Goal: Navigation & Orientation: Find specific page/section

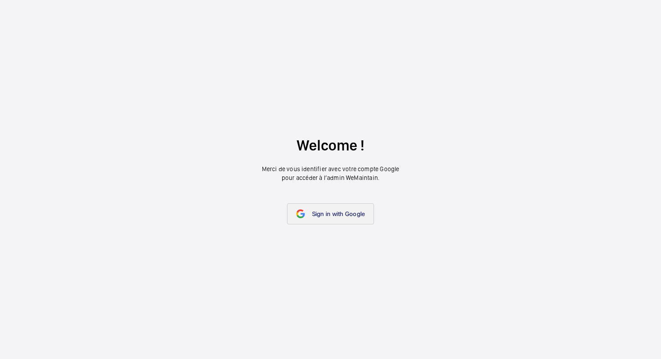
click at [317, 218] on link "Sign in with Google" at bounding box center [330, 213] width 87 height 21
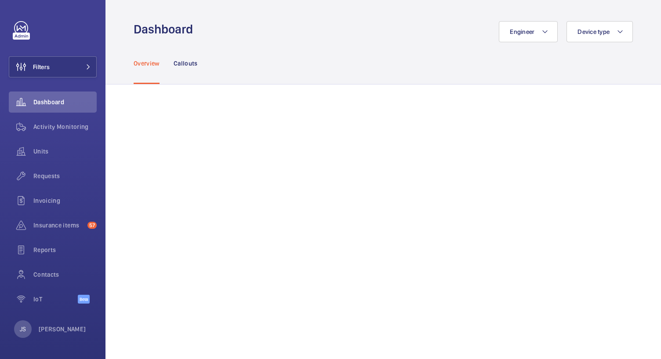
drag, startPoint x: 598, startPoint y: 4, endPoint x: 478, endPoint y: 13, distance: 120.8
click at [478, 13] on wm-front-admin-header "Dashboard Engineer Device type" at bounding box center [384, 21] width 556 height 42
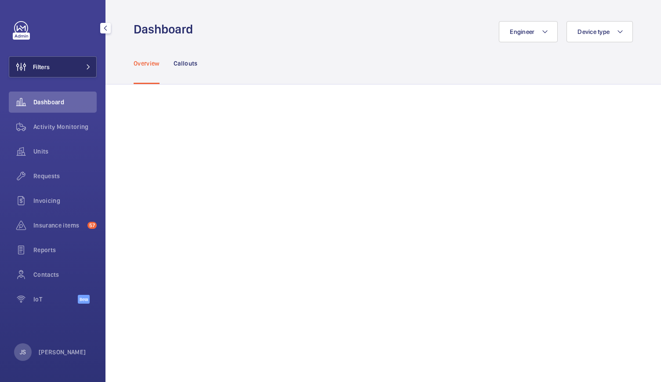
click at [70, 66] on button "Filters" at bounding box center [53, 66] width 88 height 21
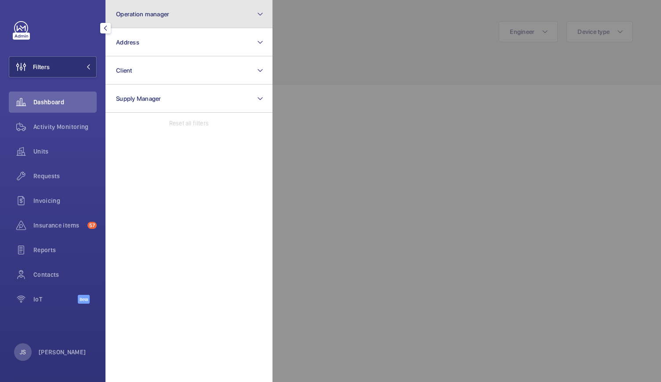
click at [142, 17] on span "Operation manager" at bounding box center [142, 14] width 53 height 7
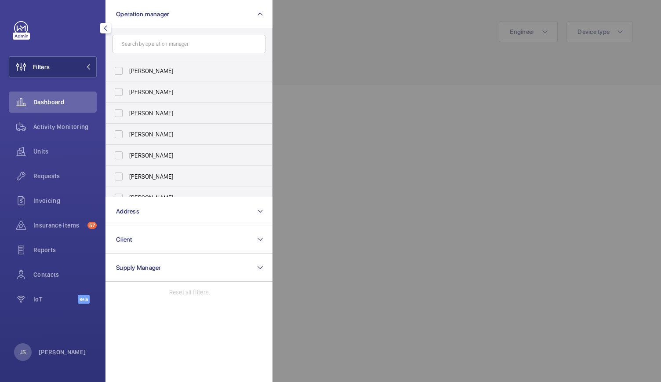
click at [207, 47] on input "text" at bounding box center [189, 44] width 153 height 18
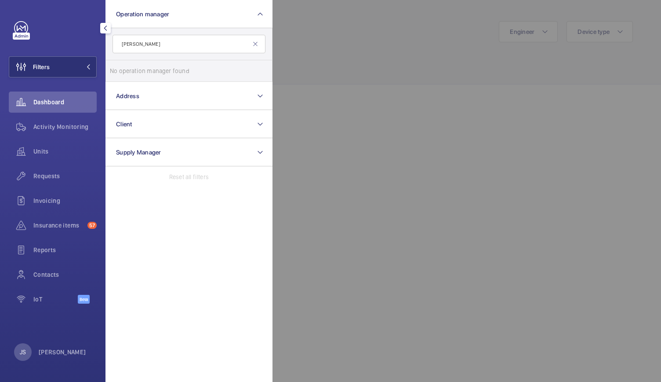
type input "john"
click at [57, 43] on div "Filters Operation manager john No operation manager found Reset Address Client …" at bounding box center [53, 167] width 88 height 292
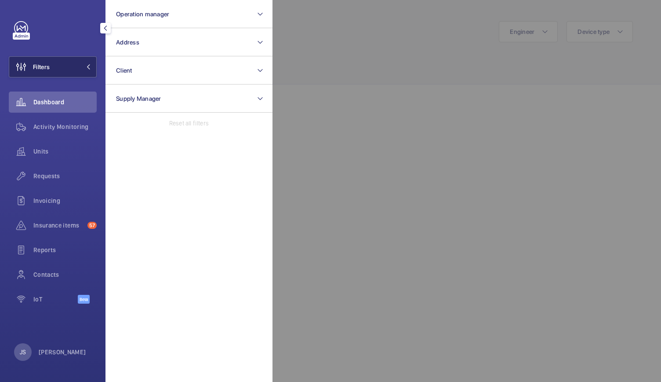
click at [62, 69] on button "Filters" at bounding box center [53, 66] width 88 height 21
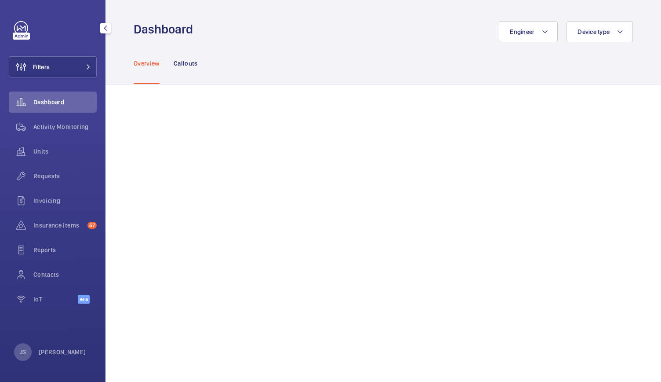
click at [18, 33] on div at bounding box center [21, 36] width 17 height 7
click at [44, 224] on span "Insurance items" at bounding box center [58, 225] width 51 height 9
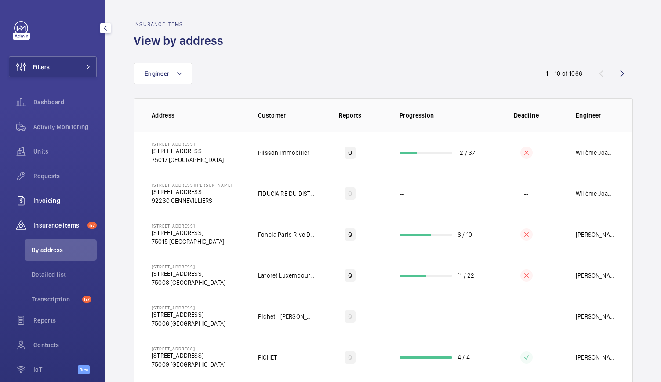
click at [40, 203] on span "Invoicing" at bounding box center [64, 200] width 63 height 9
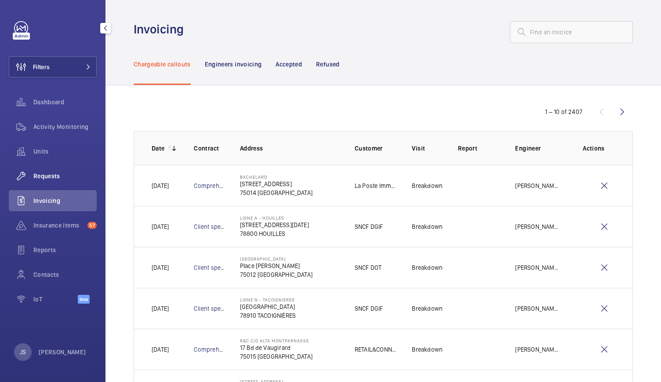
click at [40, 177] on span "Requests" at bounding box center [64, 175] width 63 height 9
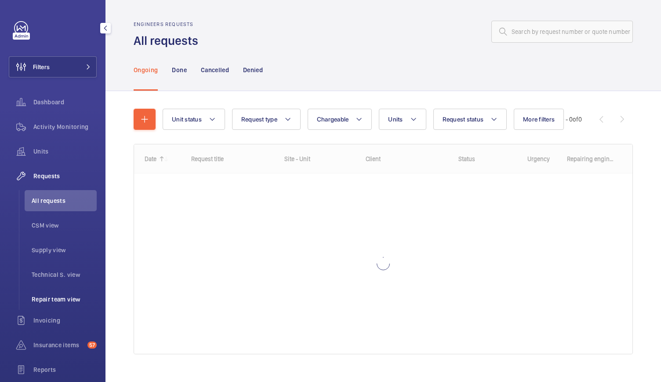
click at [49, 296] on span "Repair team view" at bounding box center [64, 299] width 65 height 9
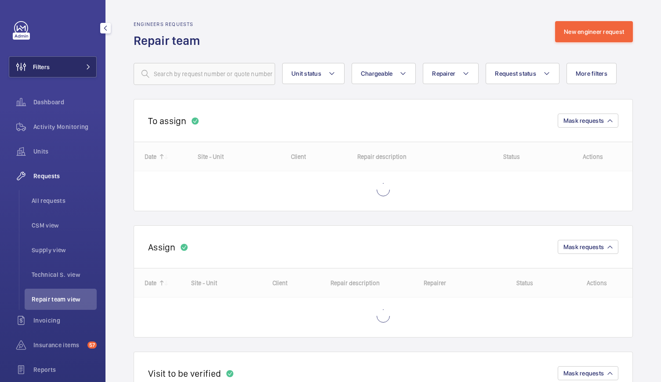
click at [76, 66] on button "Filters" at bounding box center [53, 66] width 88 height 21
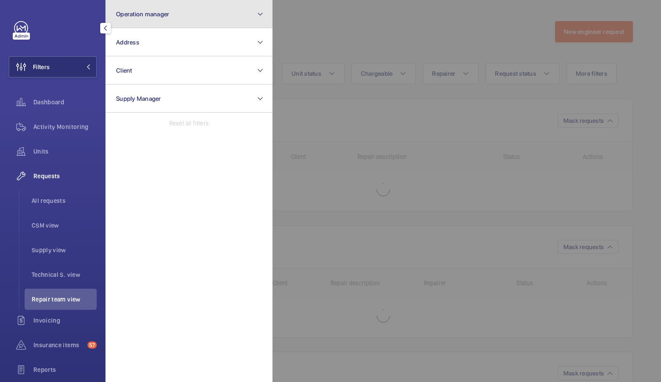
click at [264, 15] on button "Operation manager" at bounding box center [189, 14] width 167 height 28
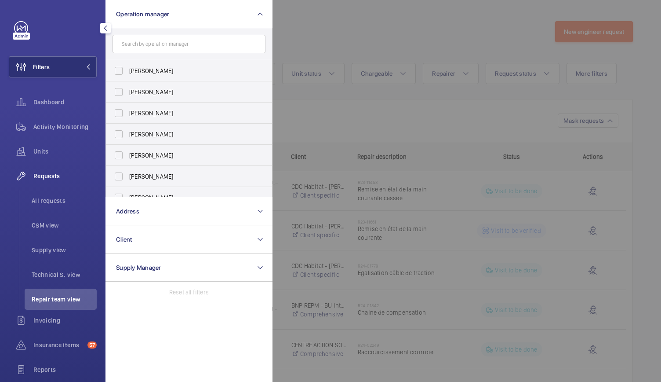
scroll to position [33, 0]
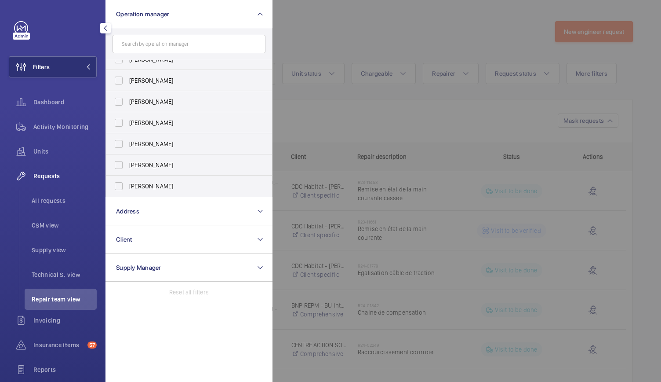
click at [194, 47] on input "text" at bounding box center [189, 44] width 153 height 18
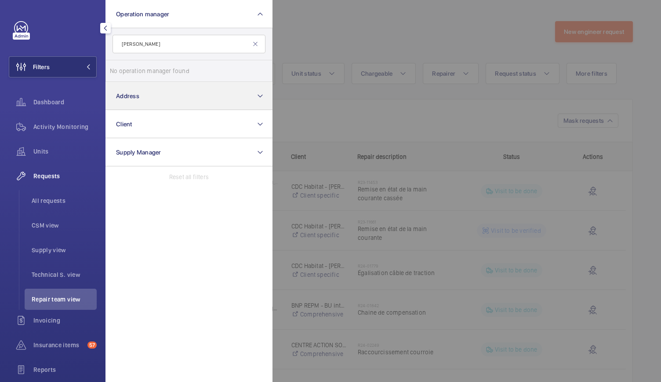
type input "john"
click at [136, 99] on button "Address" at bounding box center [189, 96] width 167 height 28
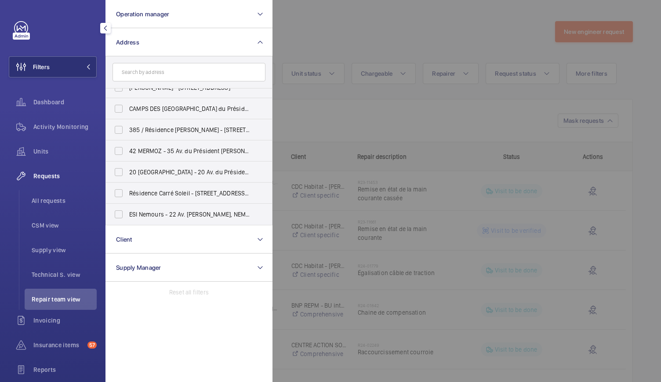
scroll to position [0, 0]
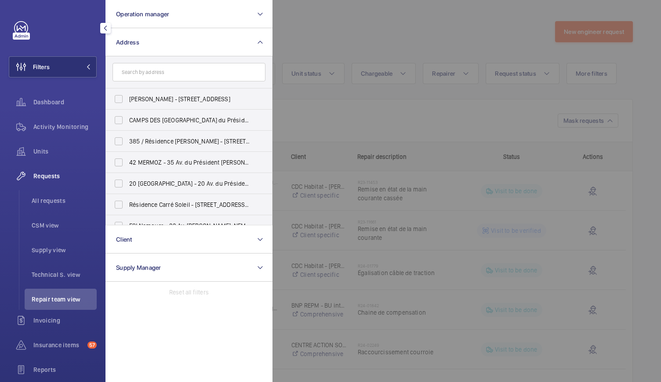
click at [108, 27] on mat-icon "button" at bounding box center [105, 28] width 11 height 7
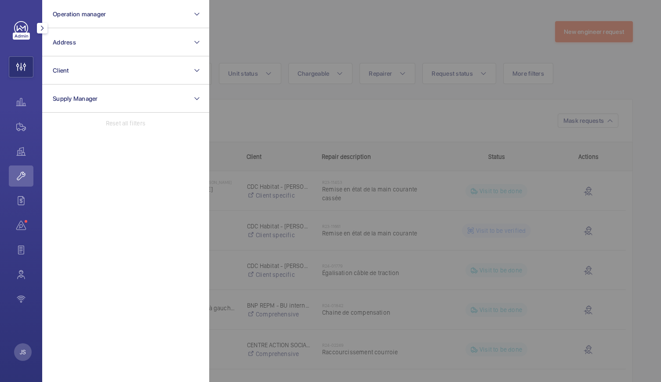
click at [18, 34] on div at bounding box center [21, 36] width 17 height 7
click at [240, 15] on div at bounding box center [539, 191] width 661 height 382
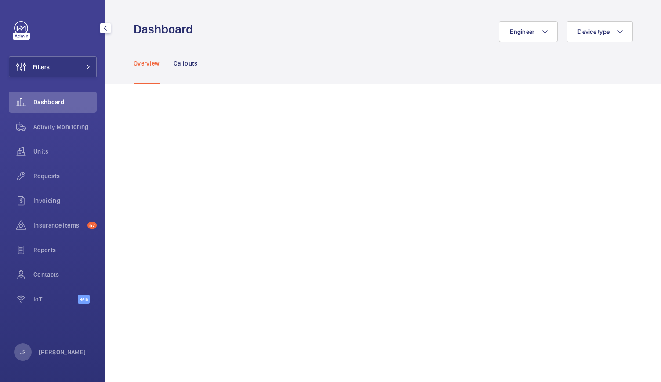
click at [34, 101] on span "Dashboard" at bounding box center [64, 102] width 63 height 9
click at [39, 63] on span "Filters" at bounding box center [41, 66] width 17 height 9
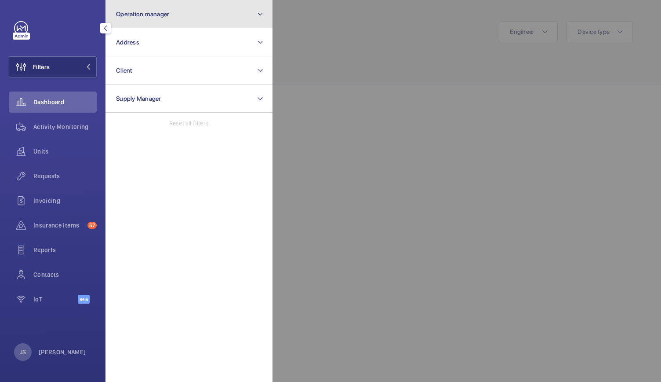
click at [147, 9] on button "Operation manager" at bounding box center [189, 14] width 167 height 28
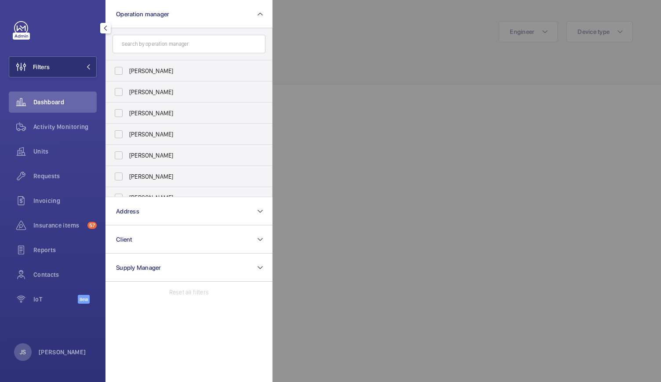
click at [77, 24] on div at bounding box center [55, 28] width 83 height 14
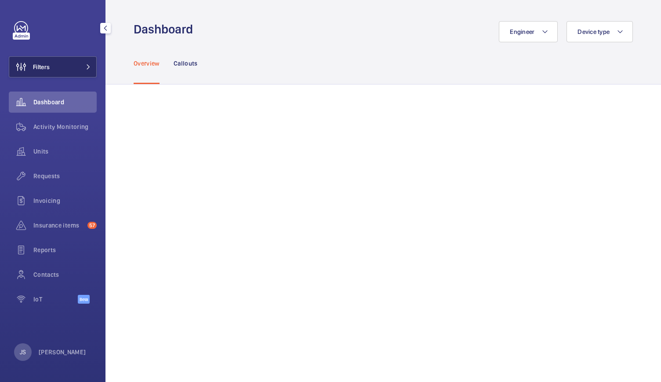
click at [69, 69] on button "Filters" at bounding box center [53, 66] width 88 height 21
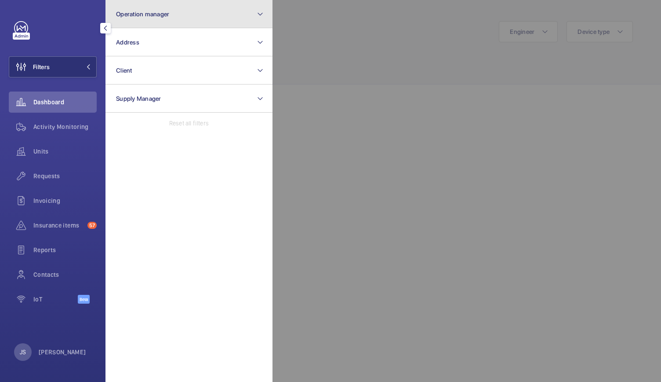
click at [133, 11] on span "Operation manager" at bounding box center [142, 14] width 53 height 7
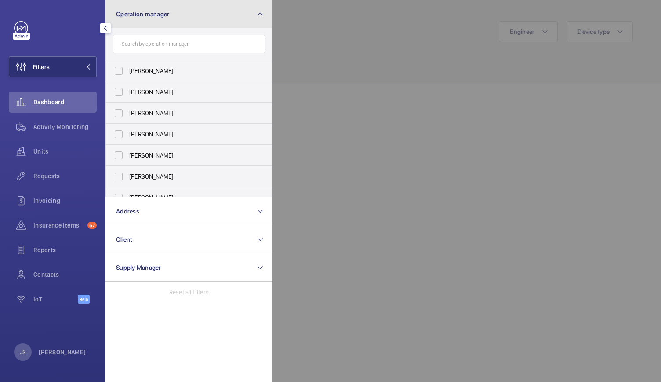
click at [133, 11] on span "Operation manager" at bounding box center [142, 14] width 53 height 7
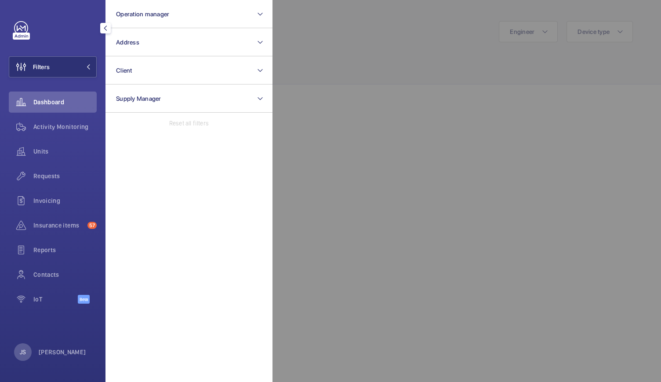
click at [104, 29] on mat-icon "button" at bounding box center [105, 28] width 11 height 7
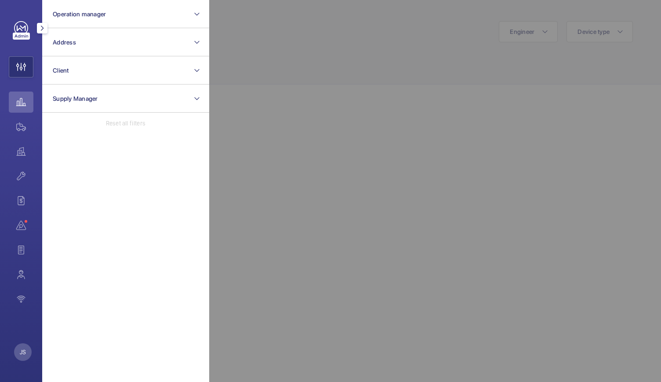
click at [254, 47] on div at bounding box center [539, 191] width 661 height 382
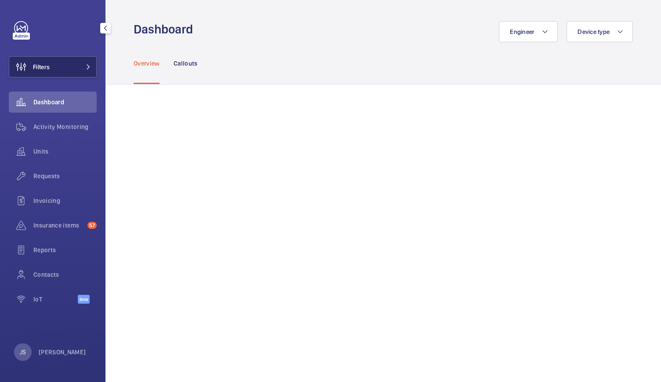
click at [36, 68] on span "Filters" at bounding box center [41, 66] width 17 height 9
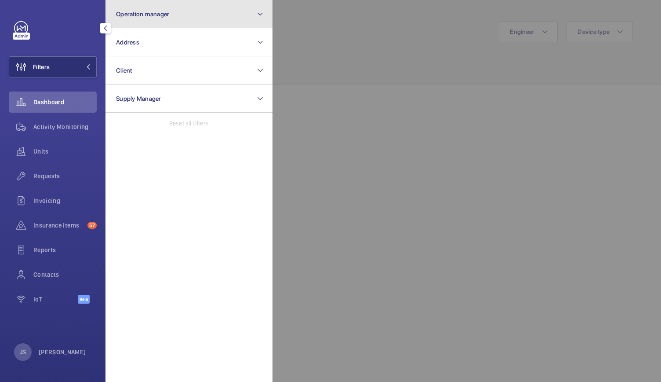
click at [125, 15] on span "Operation manager" at bounding box center [142, 14] width 53 height 7
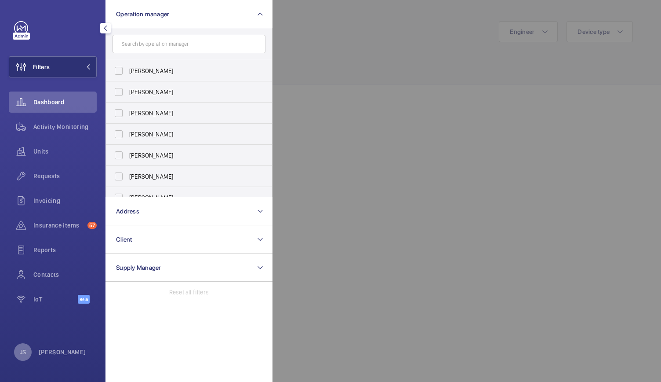
click at [25, 351] on p "JS" at bounding box center [23, 351] width 6 height 9
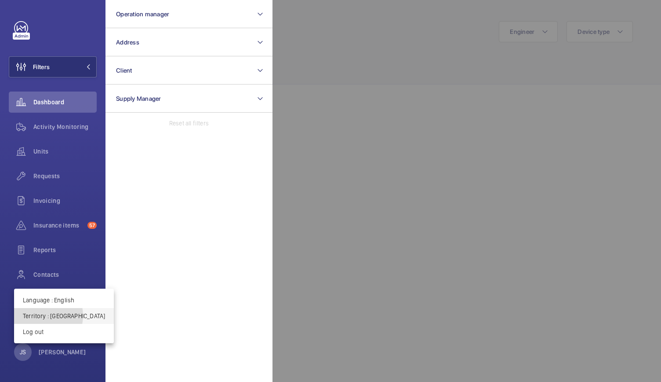
click at [39, 315] on p "Territory : [GEOGRAPHIC_DATA]" at bounding box center [64, 315] width 82 height 9
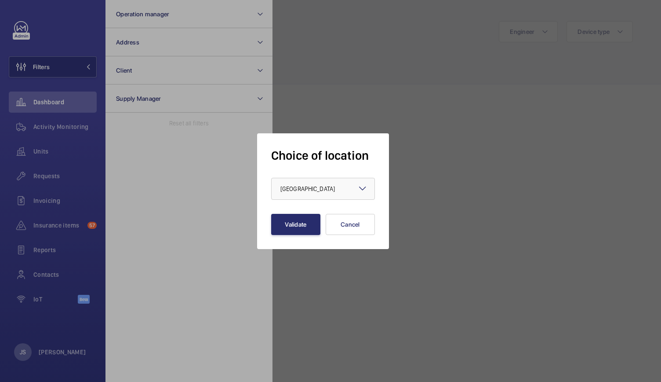
click at [364, 189] on mat-icon at bounding box center [362, 188] width 11 height 11
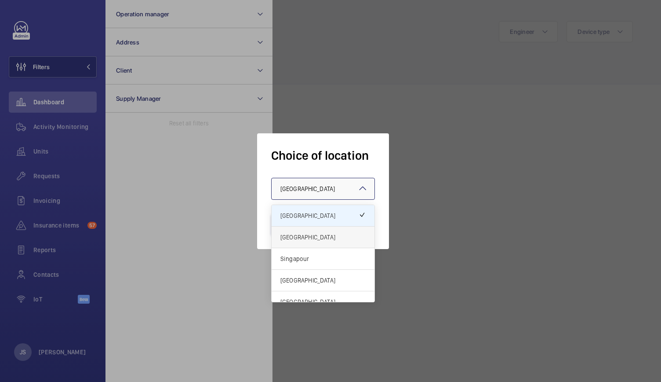
click at [330, 234] on span "[GEOGRAPHIC_DATA]" at bounding box center [322, 237] width 85 height 9
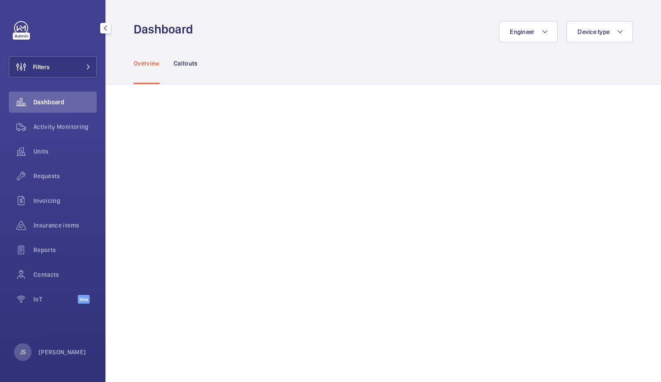
click at [39, 105] on span "Dashboard" at bounding box center [64, 102] width 63 height 9
click at [40, 106] on span "Dashboard" at bounding box center [64, 102] width 63 height 9
click at [52, 354] on p "[PERSON_NAME]" at bounding box center [62, 351] width 47 height 9
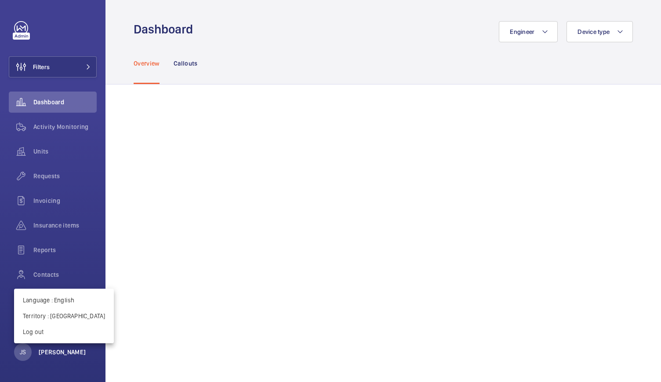
click at [52, 354] on div at bounding box center [330, 191] width 661 height 382
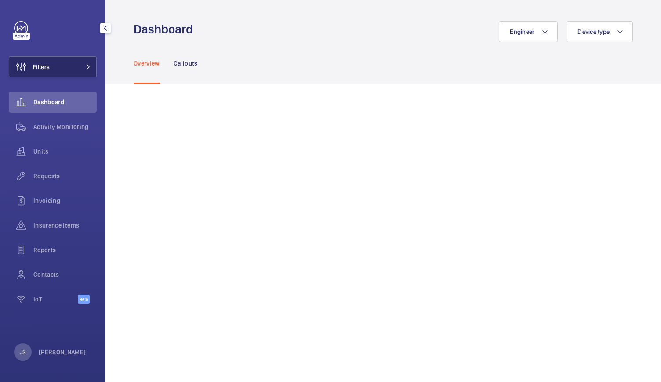
click at [38, 65] on span "Filters" at bounding box center [41, 66] width 17 height 9
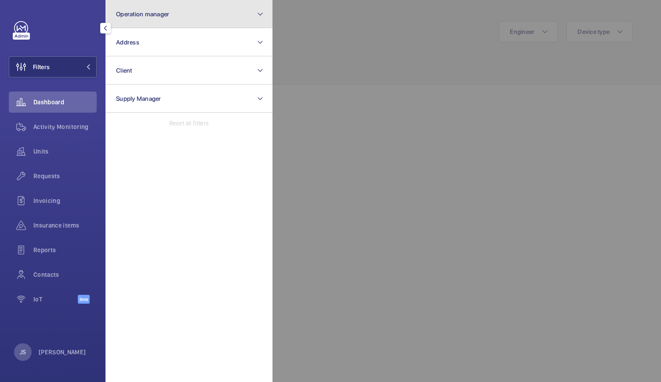
click at [119, 11] on span "Operation manager" at bounding box center [142, 14] width 53 height 7
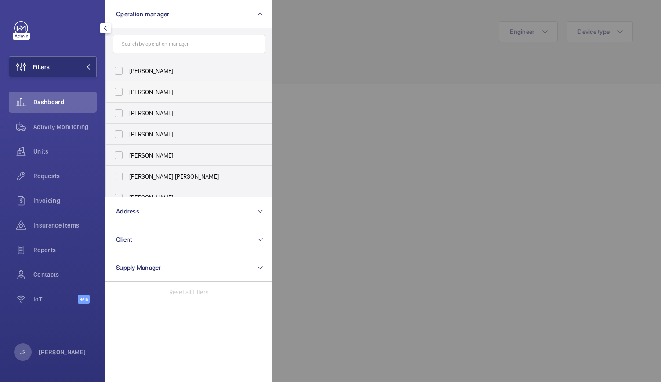
click at [137, 95] on span "[PERSON_NAME]" at bounding box center [189, 91] width 121 height 9
click at [127, 95] on input "[PERSON_NAME]" at bounding box center [119, 92] width 18 height 18
checkbox input "true"
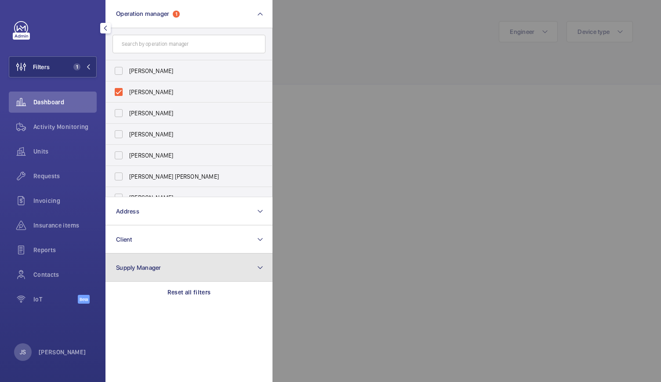
click at [127, 271] on button "Supply Manager" at bounding box center [189, 267] width 167 height 28
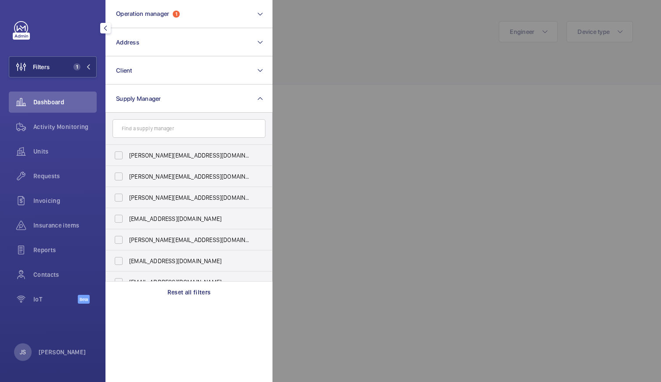
click at [324, 274] on div at bounding box center [603, 191] width 661 height 382
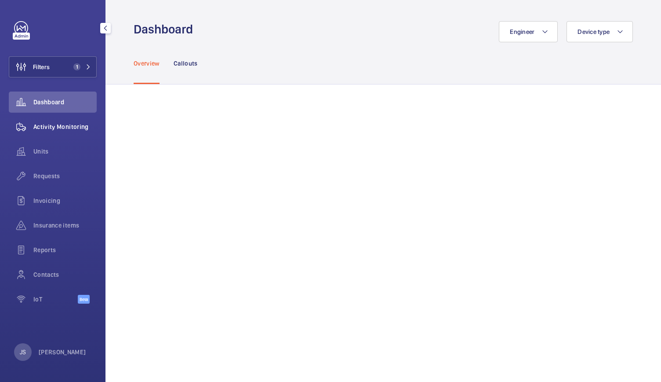
click at [59, 125] on span "Activity Monitoring" at bounding box center [64, 126] width 63 height 9
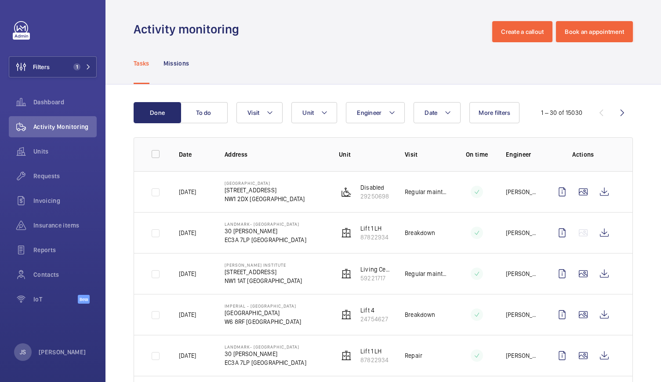
click at [268, 281] on p "NW1 1AT LONDON" at bounding box center [264, 280] width 78 height 9
click at [22, 29] on link at bounding box center [21, 28] width 14 height 14
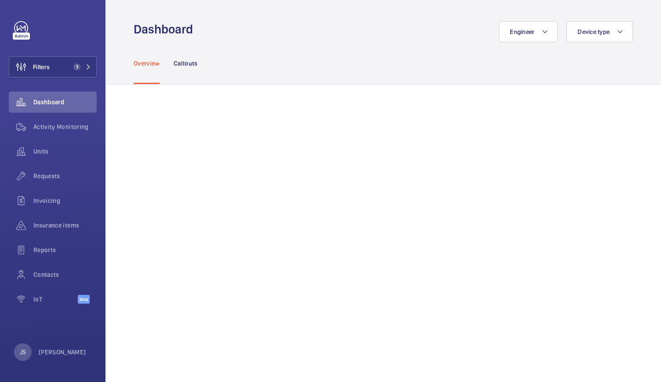
click at [241, 37] on div "Engineer Device type" at bounding box center [415, 31] width 435 height 21
